Goal: Use online tool/utility: Utilize a website feature to perform a specific function

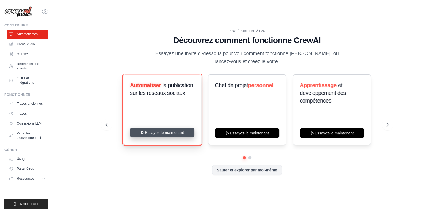
click at [158, 131] on button "Essayez-le maintenant" at bounding box center [162, 133] width 64 height 10
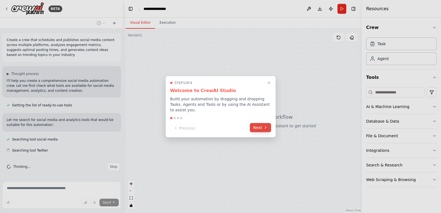
click at [262, 126] on button "Next" at bounding box center [260, 127] width 21 height 9
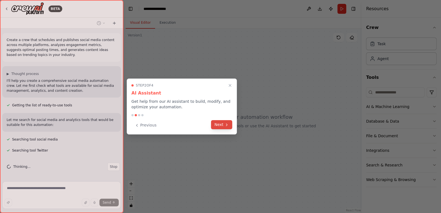
click at [217, 126] on button "Next" at bounding box center [221, 124] width 21 height 9
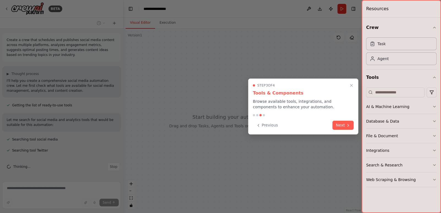
scroll to position [11, 0]
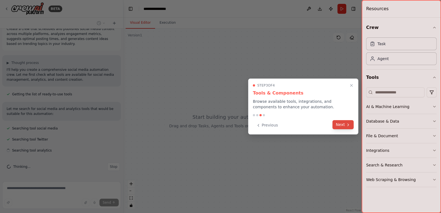
click at [339, 123] on button "Next" at bounding box center [343, 124] width 21 height 9
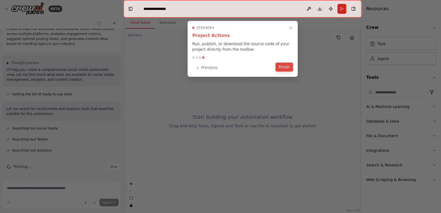
click at [284, 68] on button "Finish" at bounding box center [285, 67] width 18 height 9
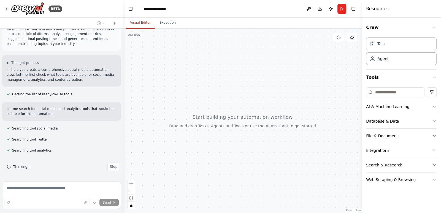
click at [315, 59] on div at bounding box center [242, 121] width 238 height 184
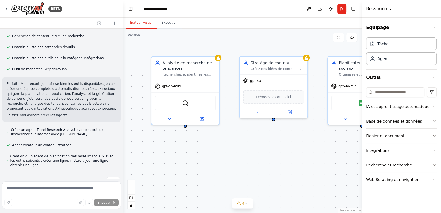
scroll to position [166, 0]
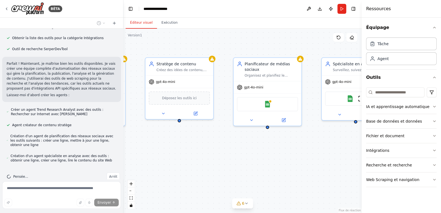
drag, startPoint x: 252, startPoint y: 138, endPoint x: 156, endPoint y: 140, distance: 95.6
click at [156, 140] on div "Analyste en recherche de tendances Recherchez et identifiez les sujets tendance…" at bounding box center [242, 121] width 238 height 184
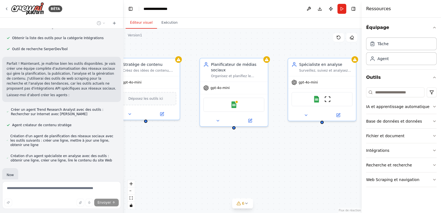
scroll to position [196, 0]
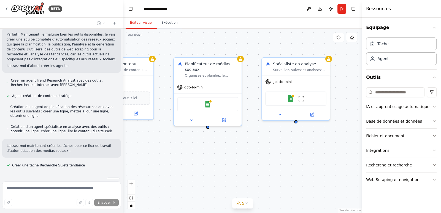
drag, startPoint x: 222, startPoint y: 139, endPoint x: 226, endPoint y: 134, distance: 6.9
click at [215, 135] on div ".deletable-edge-delete-btn { width: 20px; height: 20px; border: 0px solid #ffff…" at bounding box center [242, 121] width 238 height 184
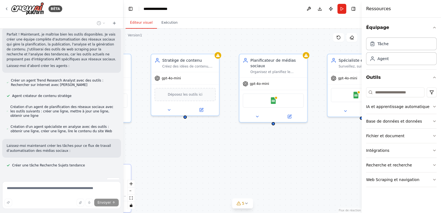
drag, startPoint x: 198, startPoint y: 134, endPoint x: 219, endPoint y: 134, distance: 20.9
click at [219, 134] on div ".deletable-edge-delete-btn { width: 20px; height: 20px; border: 0px solid #ffff…" at bounding box center [242, 121] width 238 height 184
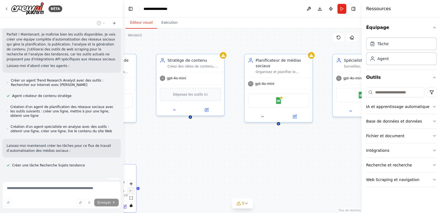
click at [131, 192] on button "zoom arrière" at bounding box center [131, 190] width 7 height 7
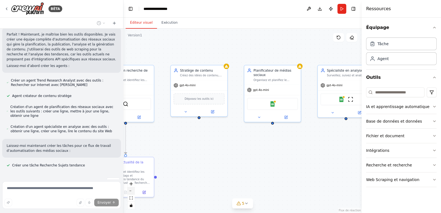
click at [131, 192] on button "zoom arrière" at bounding box center [131, 190] width 7 height 7
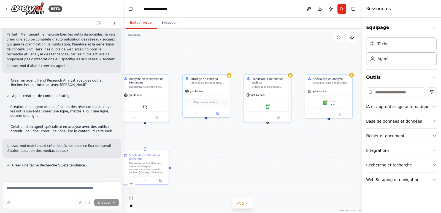
click at [131, 192] on button "zoom arrière" at bounding box center [131, 190] width 7 height 7
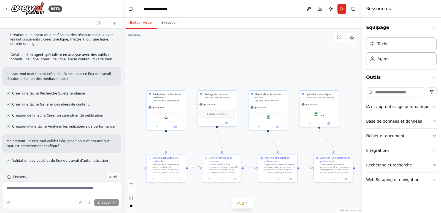
scroll to position [297, 0]
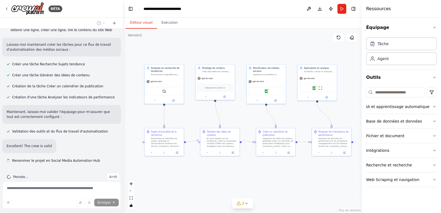
drag, startPoint x: 196, startPoint y: 143, endPoint x: 193, endPoint y: 115, distance: 27.9
click at [193, 115] on div ".deletable-edge-delete-btn { width: 20px; height: 20px; border: 0px solid #ffff…" at bounding box center [242, 121] width 238 height 184
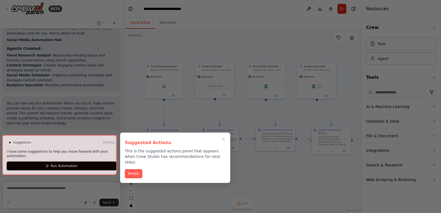
scroll to position [434, 0]
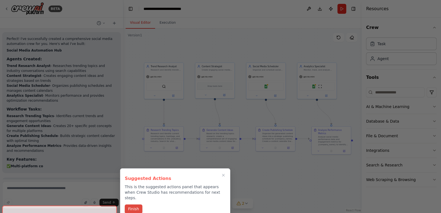
click at [136, 204] on button "Finish" at bounding box center [134, 208] width 18 height 9
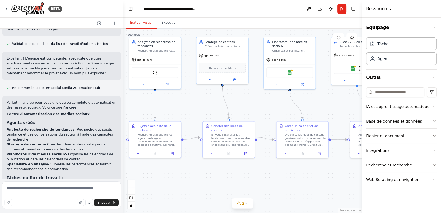
scroll to position [399, 0]
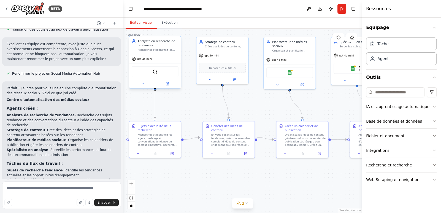
click at [156, 75] on div "SerperDevTool" at bounding box center [155, 71] width 47 height 11
click at [156, 73] on img at bounding box center [155, 71] width 5 height 5
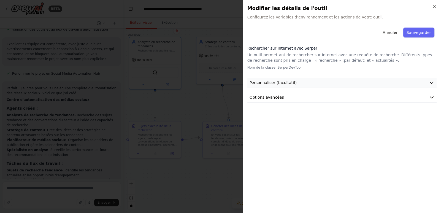
click at [285, 82] on font "Personnaliser (facultatif)" at bounding box center [273, 82] width 47 height 4
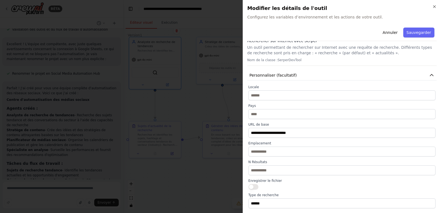
scroll to position [0, 0]
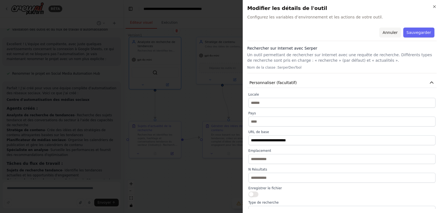
click at [389, 29] on button "Annuler" at bounding box center [389, 33] width 21 height 10
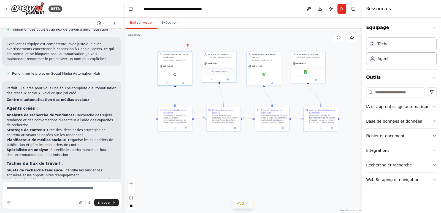
click at [247, 203] on icon at bounding box center [246, 203] width 2 height 1
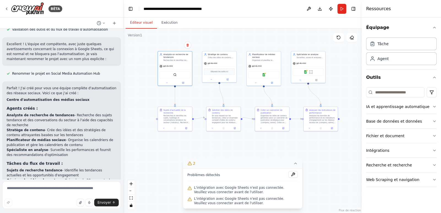
click at [161, 152] on div ".deletable-edge-delete-btn { width: 20px; height: 20px; border: 0px solid #ffff…" at bounding box center [242, 121] width 238 height 184
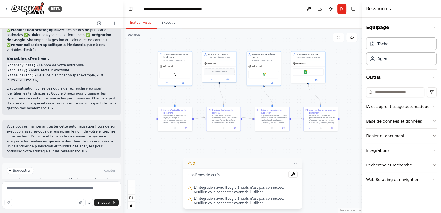
scroll to position [606, 0]
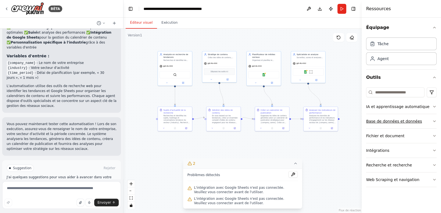
click at [392, 119] on font "Base de données et données" at bounding box center [394, 121] width 56 height 4
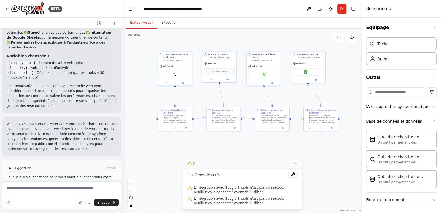
click at [392, 119] on font "Base de données et données" at bounding box center [394, 121] width 56 height 4
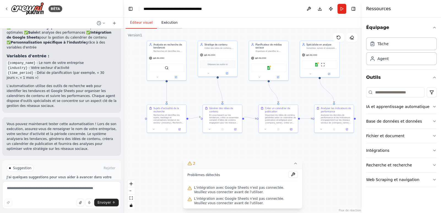
click at [172, 26] on button "Exécution" at bounding box center [169, 23] width 25 height 12
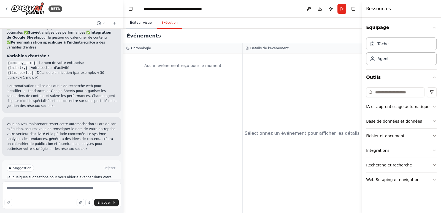
click at [140, 22] on font "Éditeur visuel" at bounding box center [141, 23] width 23 height 4
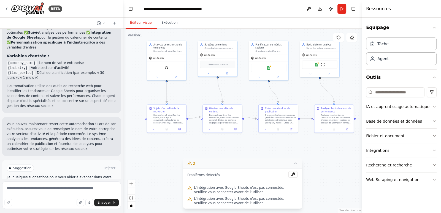
scroll to position [579, 0]
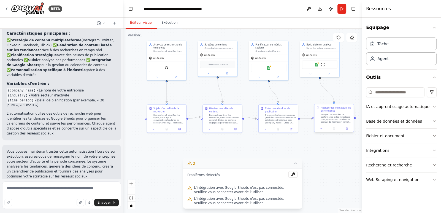
click at [329, 119] on font "Analysez les données de performance et les indicateurs d'engagement sur les rés…" at bounding box center [336, 141] width 31 height 56
click at [44, 93] on font "- Votre secteur d'activité" at bounding box center [49, 95] width 41 height 4
click at [38, 88] on font "- Le nom de votre entreprise" at bounding box center [60, 90] width 47 height 4
click at [23, 88] on code "{company_name}" at bounding box center [22, 90] width 30 height 5
drag, startPoint x: 29, startPoint y: 70, endPoint x: 48, endPoint y: 69, distance: 19.3
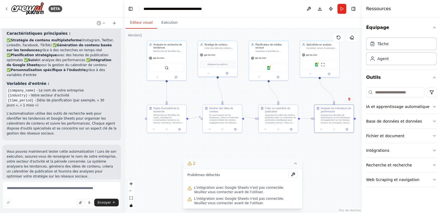
click at [29, 88] on code "{company_name}" at bounding box center [22, 90] width 30 height 5
click at [323, 120] on font "Analysez les données de performance et les indicateurs d'engagement sur les rés…" at bounding box center [336, 141] width 31 height 56
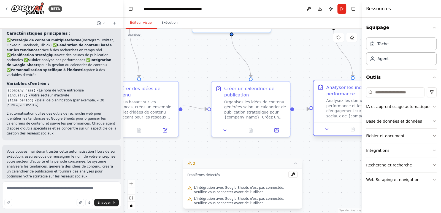
drag, startPoint x: 332, startPoint y: 119, endPoint x: 327, endPoint y: 116, distance: 6.2
click at [327, 116] on div "Analyser les indicateurs de performance Analysez les données de performance et …" at bounding box center [353, 101] width 79 height 42
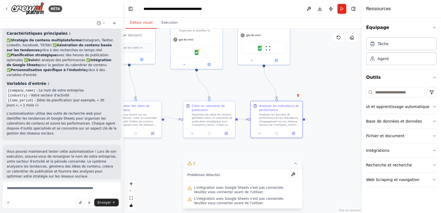
drag, startPoint x: 311, startPoint y: 156, endPoint x: 255, endPoint y: 153, distance: 56.3
click at [255, 153] on div ".deletable-edge-delete-btn { width: 20px; height: 20px; border: 0px solid #ffff…" at bounding box center [242, 121] width 238 height 184
click at [294, 134] on icon at bounding box center [293, 132] width 2 height 2
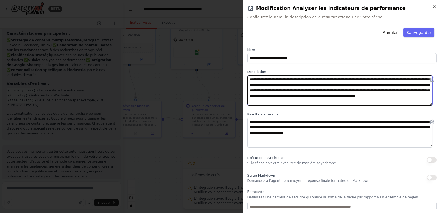
click at [283, 76] on textarea "**********" at bounding box center [339, 90] width 185 height 30
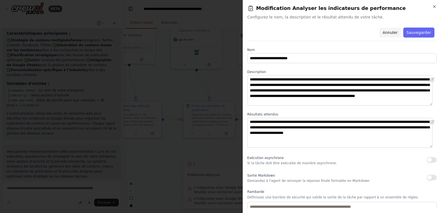
click at [391, 33] on font "Annuler" at bounding box center [390, 32] width 15 height 4
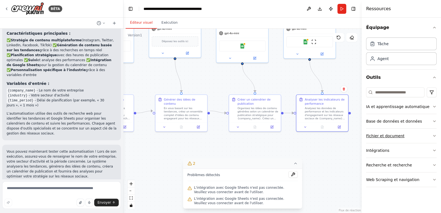
drag, startPoint x: 323, startPoint y: 137, endPoint x: 369, endPoint y: 131, distance: 46.2
click at [369, 131] on div "BÊTA Créez une équipe qui planifie et publie du contenu sur les réseaux sociaux…" at bounding box center [220, 106] width 441 height 213
click at [247, 112] on font "Organisez les idées de contenu générées selon un calendrier de publication stra…" at bounding box center [257, 141] width 41 height 70
click at [272, 126] on icon at bounding box center [272, 126] width 2 height 2
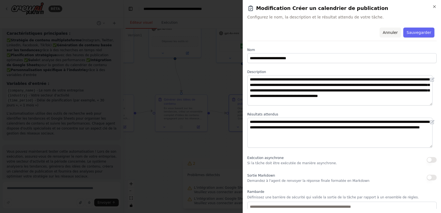
click at [392, 35] on button "Annuler" at bounding box center [389, 33] width 21 height 10
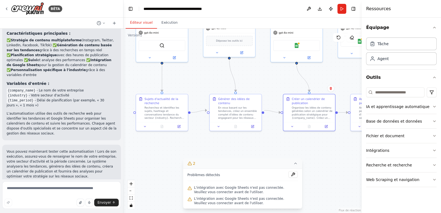
drag, startPoint x: 189, startPoint y: 141, endPoint x: 244, endPoint y: 139, distance: 55.1
click at [243, 140] on div ".deletable-edge-delete-btn { width: 20px; height: 20px; border: 0px solid #ffff…" at bounding box center [242, 121] width 238 height 184
click at [256, 123] on button at bounding box center [254, 125] width 14 height 5
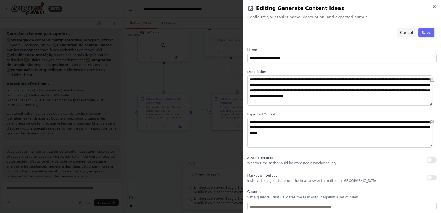
click at [398, 33] on button "Cancel" at bounding box center [406, 33] width 20 height 10
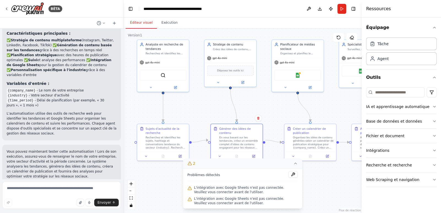
drag, startPoint x: 221, startPoint y: 146, endPoint x: 220, endPoint y: 177, distance: 31.2
click at [220, 178] on div "Version 1 Afficher les outils Masquer les agents .deletable-edge-delete-btn { w…" at bounding box center [242, 121] width 238 height 184
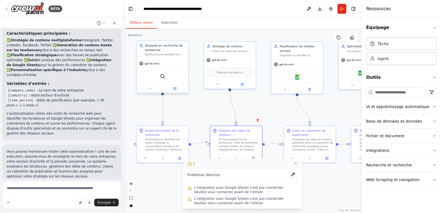
click at [150, 91] on div at bounding box center [163, 88] width 52 height 9
click at [150, 89] on icon at bounding box center [150, 88] width 3 height 3
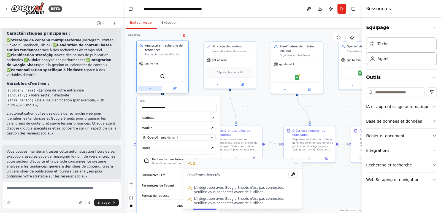
click at [150, 89] on icon at bounding box center [150, 88] width 3 height 3
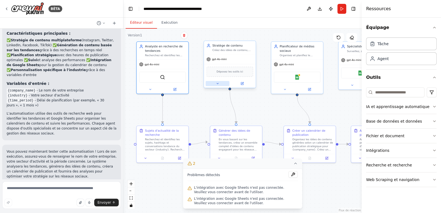
click at [218, 83] on icon at bounding box center [217, 83] width 3 height 3
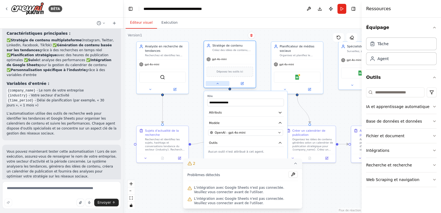
click at [218, 83] on icon at bounding box center [218, 83] width 2 height 1
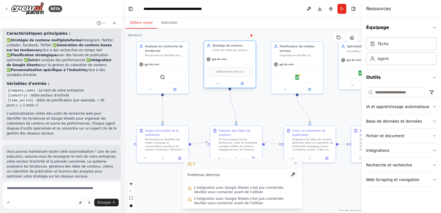
click at [225, 71] on font "Déposez les outils ici" at bounding box center [230, 71] width 26 height 3
click at [413, 122] on font "Base de données et données" at bounding box center [394, 121] width 56 height 4
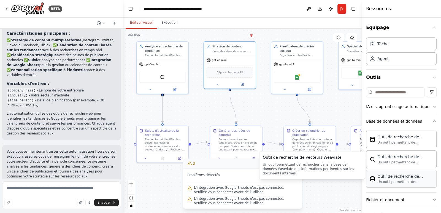
scroll to position [46, 0]
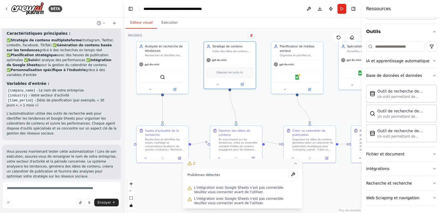
click at [271, 108] on div ".deletable-edge-delete-btn { width: 20px; height: 20px; border: 0px solid #ffff…" at bounding box center [242, 121] width 238 height 184
click at [243, 85] on icon at bounding box center [242, 83] width 2 height 2
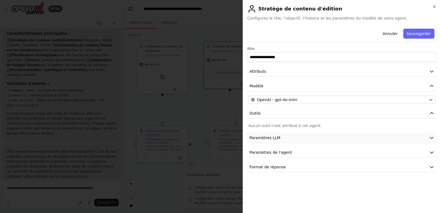
click at [430, 137] on icon "button" at bounding box center [432, 138] width 6 height 6
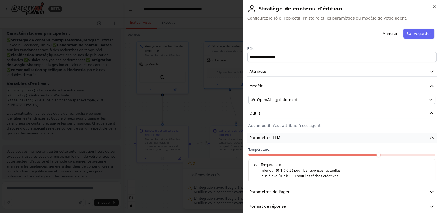
click at [430, 137] on button "Paramètres LLM" at bounding box center [341, 138] width 189 height 10
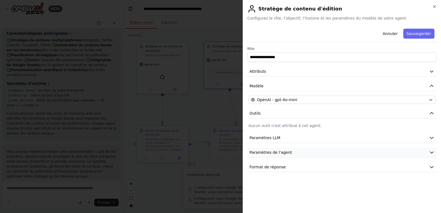
click at [433, 152] on icon "button" at bounding box center [431, 153] width 3 height 2
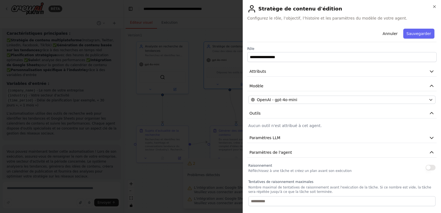
click at [426, 169] on button "button" at bounding box center [431, 168] width 10 height 6
click at [429, 151] on icon "button" at bounding box center [432, 153] width 6 height 6
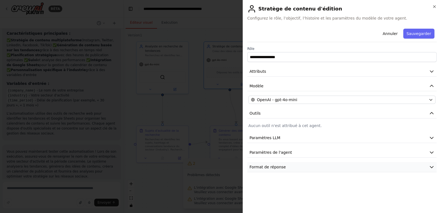
click at [430, 168] on icon "button" at bounding box center [432, 167] width 6 height 6
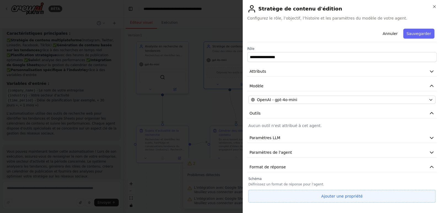
click at [360, 196] on button "Ajouter une propriété" at bounding box center [342, 196] width 187 height 13
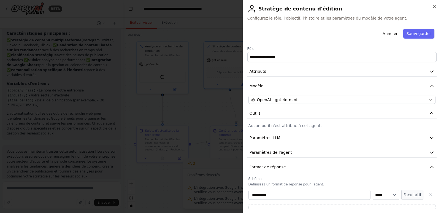
drag, startPoint x: 360, startPoint y: 196, endPoint x: 357, endPoint y: 195, distance: 3.2
click at [357, 195] on input "**********" at bounding box center [310, 195] width 122 height 10
click at [390, 192] on select "***** ********* ******* ***** *****" at bounding box center [386, 195] width 26 height 10
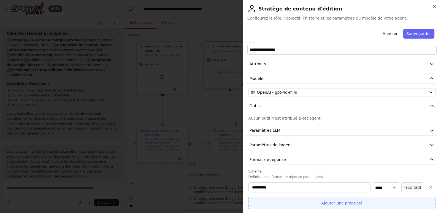
click at [366, 199] on button "Ajouter une propriété" at bounding box center [342, 203] width 187 height 13
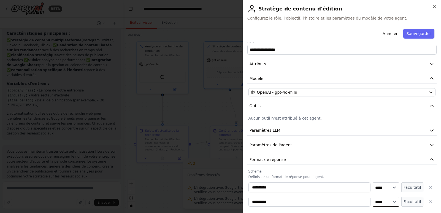
click at [391, 201] on select "***** ********* ******* ***** *****" at bounding box center [386, 202] width 26 height 10
select select "*****"
click at [373, 197] on select "***** ********* ******* ***** *****" at bounding box center [386, 202] width 26 height 10
click at [428, 201] on icon "button" at bounding box center [430, 201] width 4 height 4
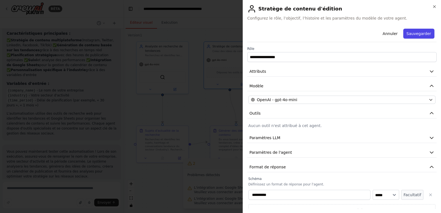
click at [415, 35] on font "Sauvegarder" at bounding box center [419, 33] width 25 height 4
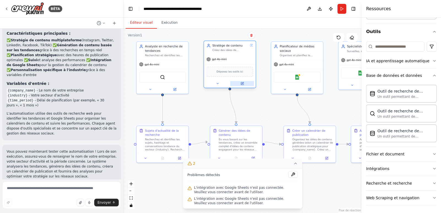
click at [241, 82] on icon at bounding box center [242, 83] width 3 height 3
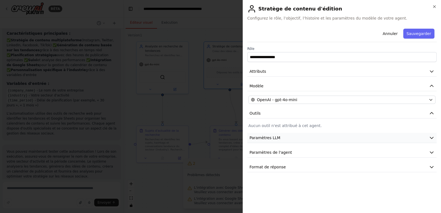
click at [280, 137] on button "Paramètres LLM" at bounding box center [341, 138] width 189 height 10
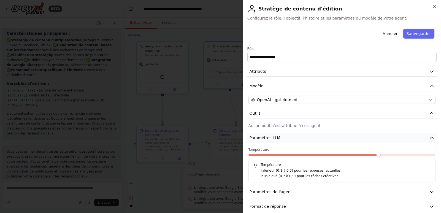
click at [280, 137] on button "Paramètres LLM" at bounding box center [341, 138] width 189 height 10
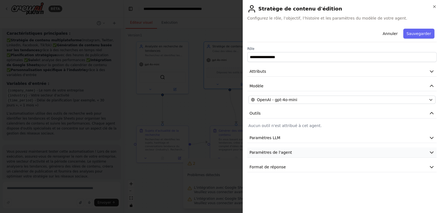
click at [284, 152] on font "Paramètres de l'agent" at bounding box center [271, 152] width 42 height 4
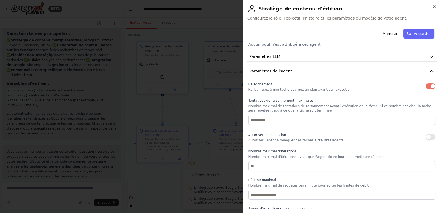
scroll to position [110, 0]
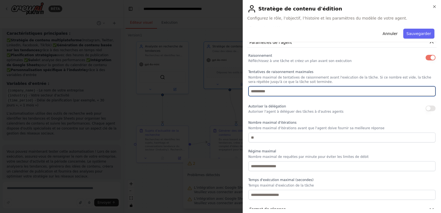
click at [427, 88] on input "*" at bounding box center [342, 91] width 187 height 10
click at [426, 92] on input "*" at bounding box center [342, 91] width 187 height 10
type input "*"
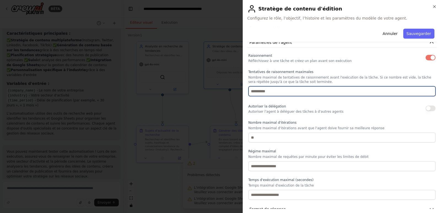
click at [426, 92] on input "*" at bounding box center [342, 91] width 187 height 10
click at [426, 87] on input "*" at bounding box center [342, 91] width 187 height 10
click at [427, 91] on input "*" at bounding box center [342, 91] width 187 height 10
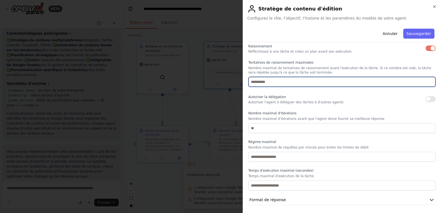
scroll to position [64, 0]
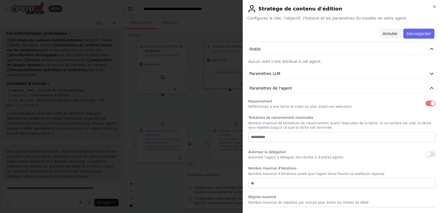
click at [391, 35] on font "Annuler" at bounding box center [390, 33] width 15 height 4
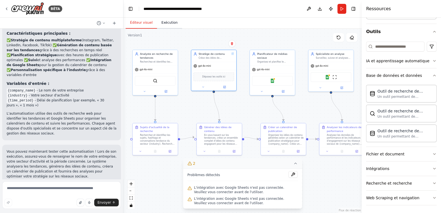
click at [161, 24] on font "Exécution" at bounding box center [169, 23] width 16 height 4
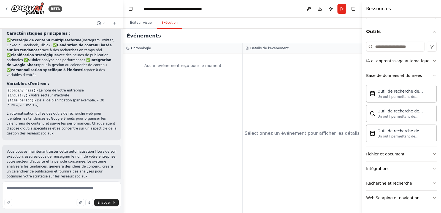
click at [174, 71] on div "Aucun événement reçu pour le moment" at bounding box center [183, 65] width 114 height 19
click at [144, 38] on font "Événements" at bounding box center [144, 36] width 34 height 6
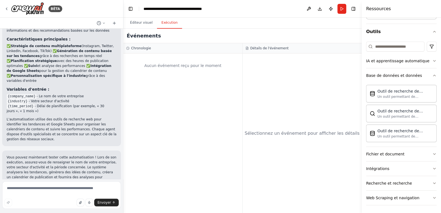
scroll to position [606, 0]
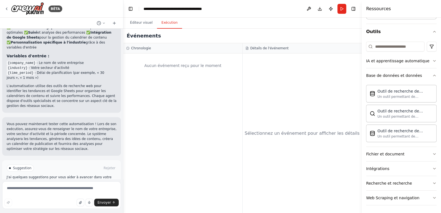
click at [74, 190] on font "Automatisation de l'exécution" at bounding box center [63, 192] width 49 height 4
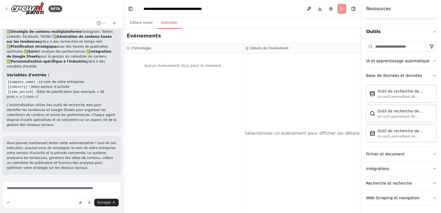
scroll to position [562, 0]
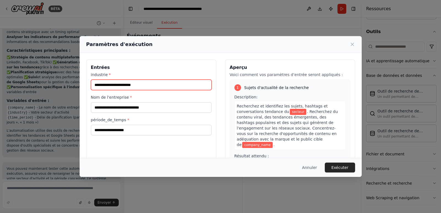
click at [145, 86] on input "industrie *" at bounding box center [151, 85] width 121 height 10
type input "*"
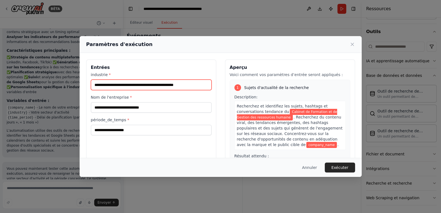
type input "**********"
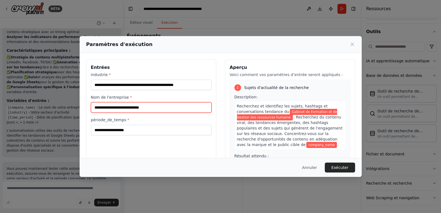
click at [139, 106] on input "Nom de l'entreprise *" at bounding box center [151, 107] width 121 height 10
type input "**********"
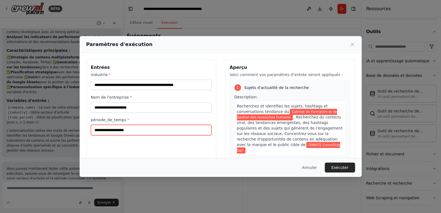
click at [150, 128] on input "période_de_temps *" at bounding box center [151, 130] width 121 height 10
type input "*****"
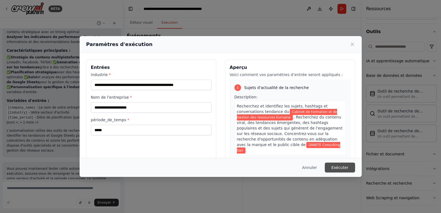
click at [336, 166] on font "Exécuter" at bounding box center [339, 167] width 17 height 4
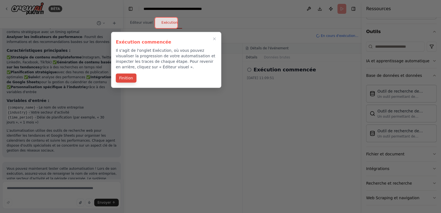
click at [126, 79] on font "Finition" at bounding box center [126, 78] width 14 height 4
